Goal: Navigation & Orientation: Understand site structure

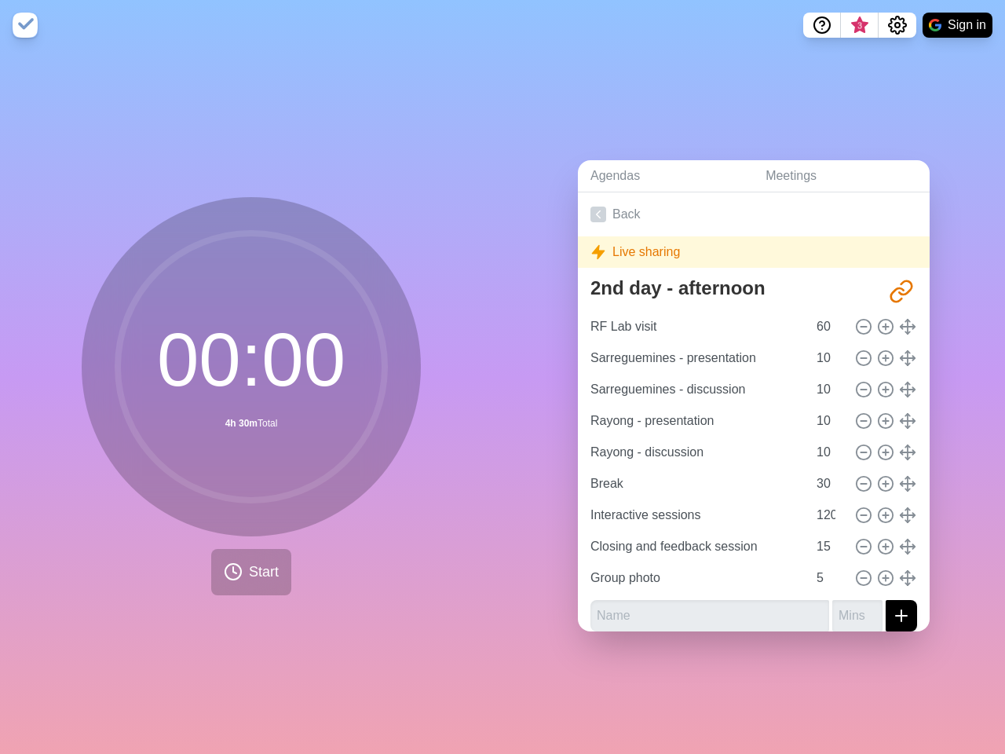
click at [503, 377] on div "Agendas Meetings Back Live sharing 2nd day - afternoon [URL][DOMAIN_NAME] RF La…" at bounding box center [754, 402] width 503 height 704
click at [821, 25] on icon "Help" at bounding box center [822, 23] width 5 height 5
click at [859, 25] on span "3" at bounding box center [860, 26] width 13 height 13
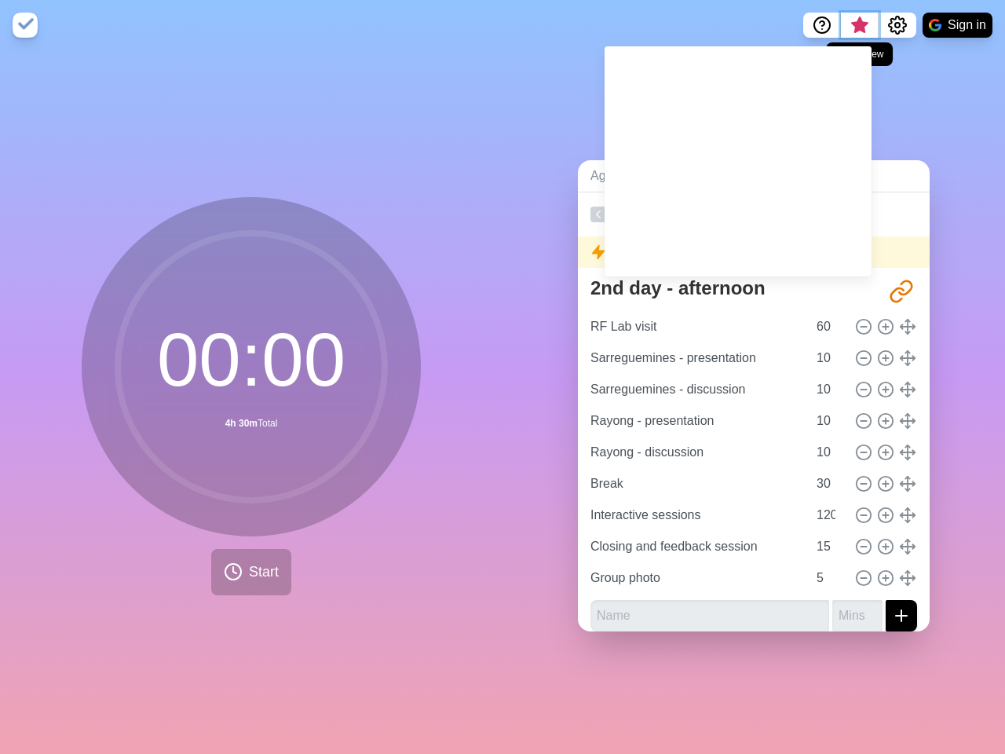
click at [859, 30] on span "What’s new" at bounding box center [860, 26] width 8 height 8
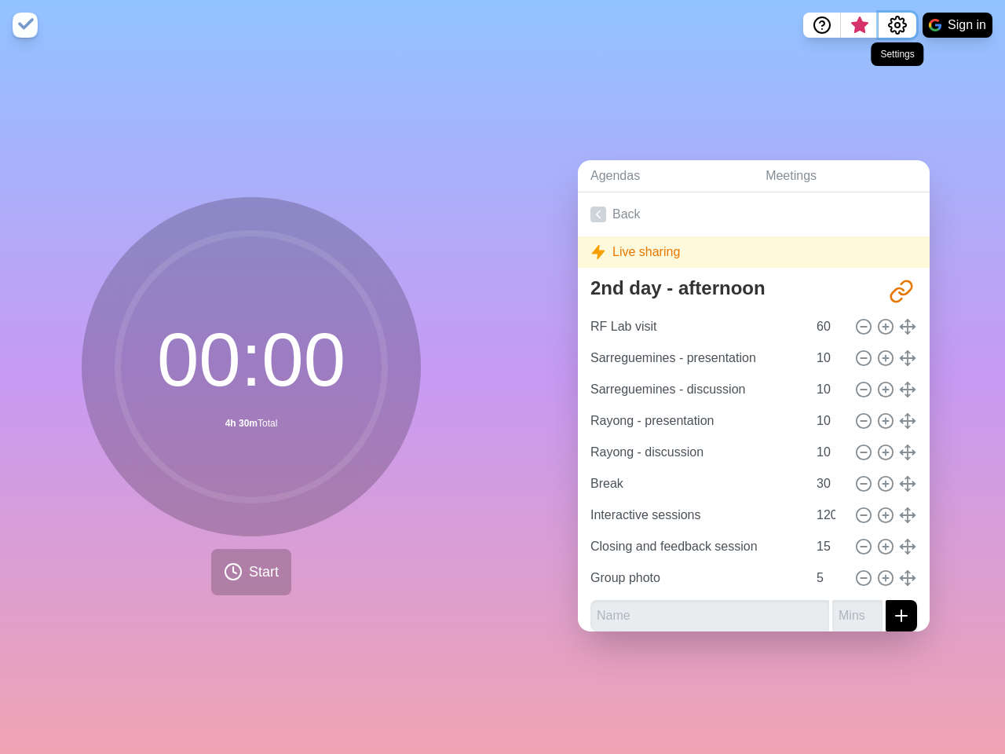
click at [897, 25] on icon "Settings" at bounding box center [897, 25] width 19 height 19
click at [957, 25] on button "Sign in" at bounding box center [958, 25] width 70 height 25
click at [249, 565] on span "Start" at bounding box center [264, 572] width 30 height 21
click at [889, 284] on icon "Share link" at bounding box center [901, 291] width 25 height 25
click at [861, 327] on line at bounding box center [863, 327] width 5 height 0
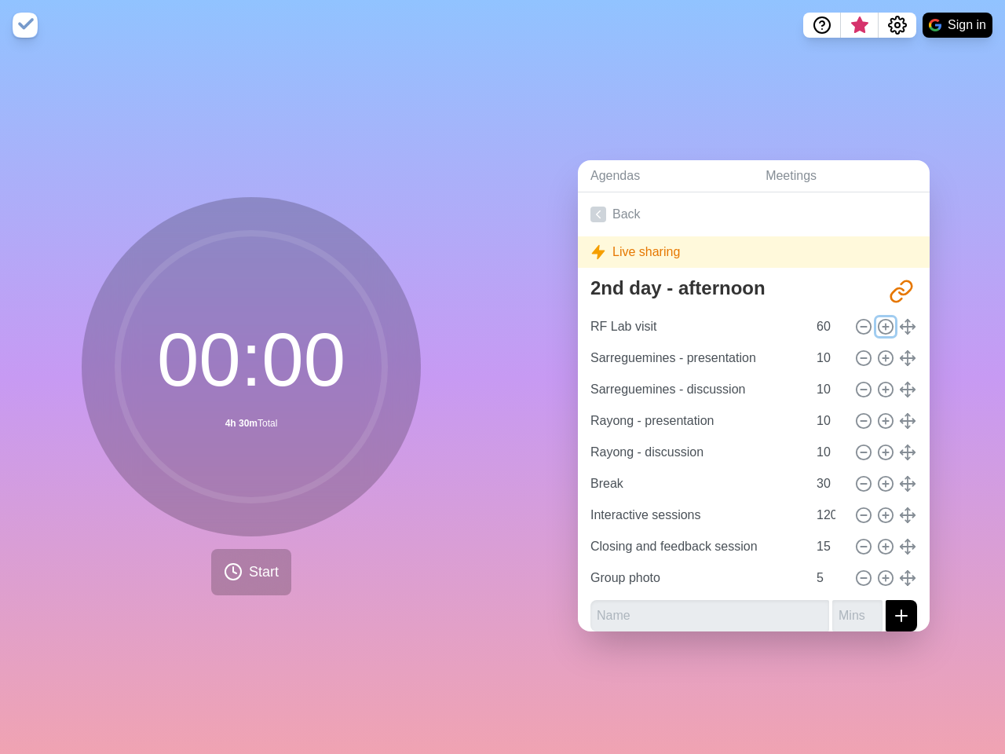
click at [883, 327] on line at bounding box center [885, 327] width 5 height 0
